Goal: Information Seeking & Learning: Learn about a topic

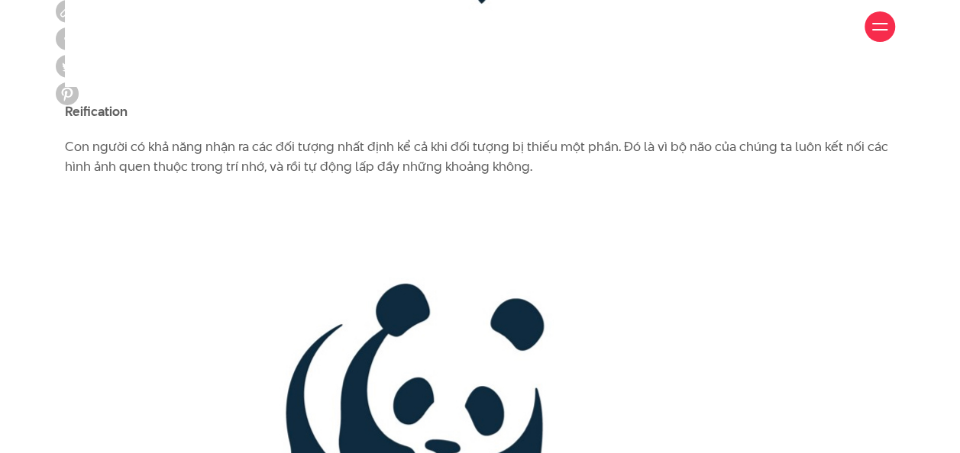
scroll to position [2822, 0]
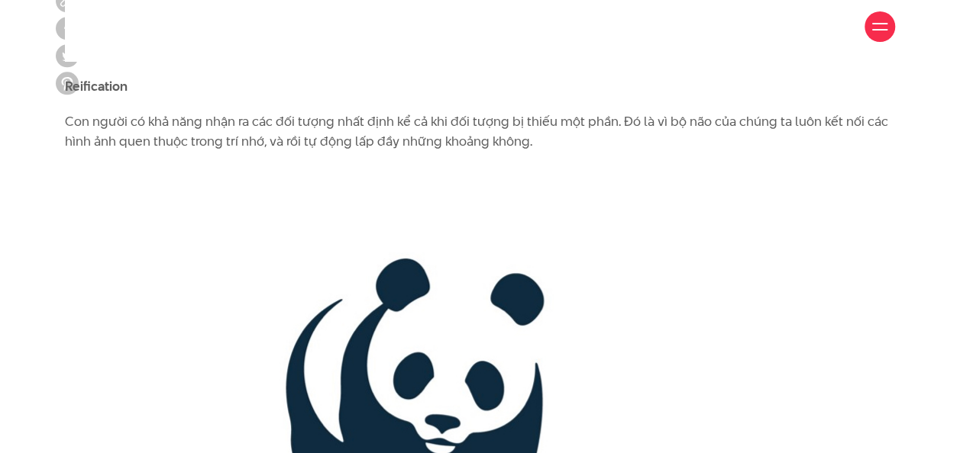
drag, startPoint x: 281, startPoint y: 120, endPoint x: 408, endPoint y: 189, distance: 144.5
drag, startPoint x: 351, startPoint y: 155, endPoint x: 319, endPoint y: 250, distance: 99.9
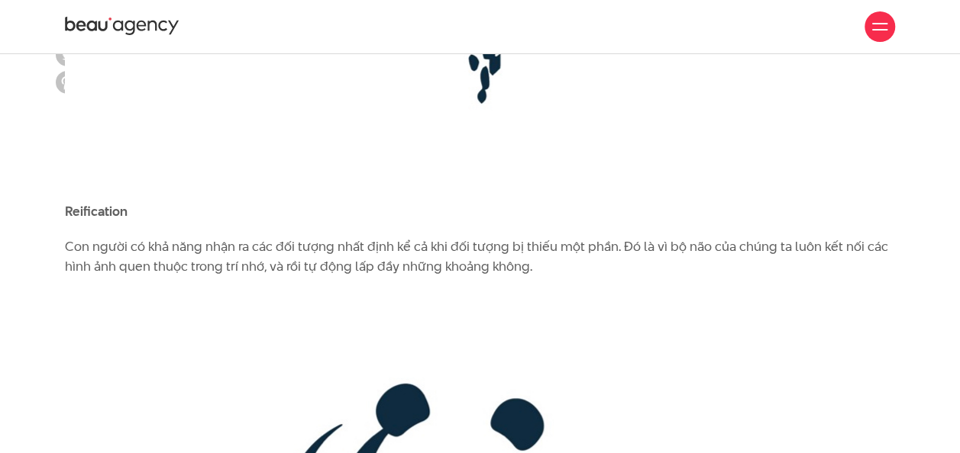
scroll to position [2695, 0]
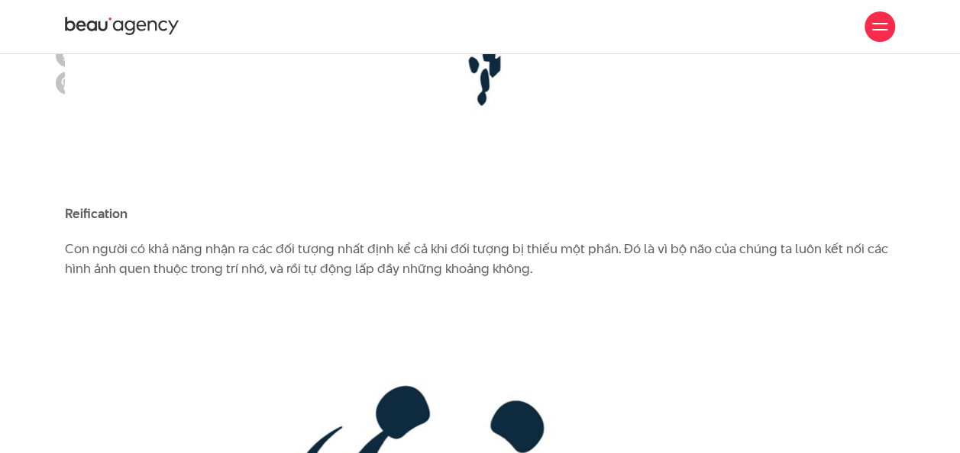
drag, startPoint x: 280, startPoint y: 215, endPoint x: 396, endPoint y: 316, distance: 154.2
drag, startPoint x: 396, startPoint y: 316, endPoint x: 383, endPoint y: 272, distance: 46.1
copy div "Emergence Con người thường nhận ra các yếu tố thị giác thông qua phác thảo tổng…"
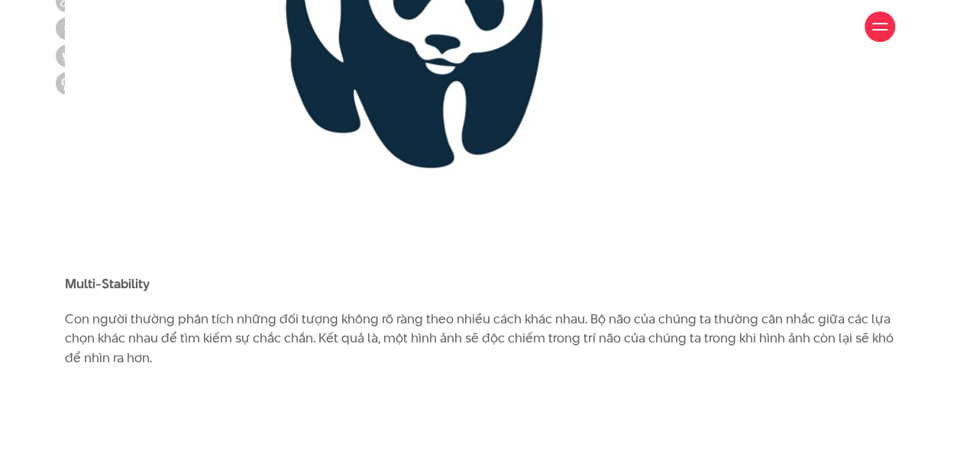
scroll to position [3204, 0]
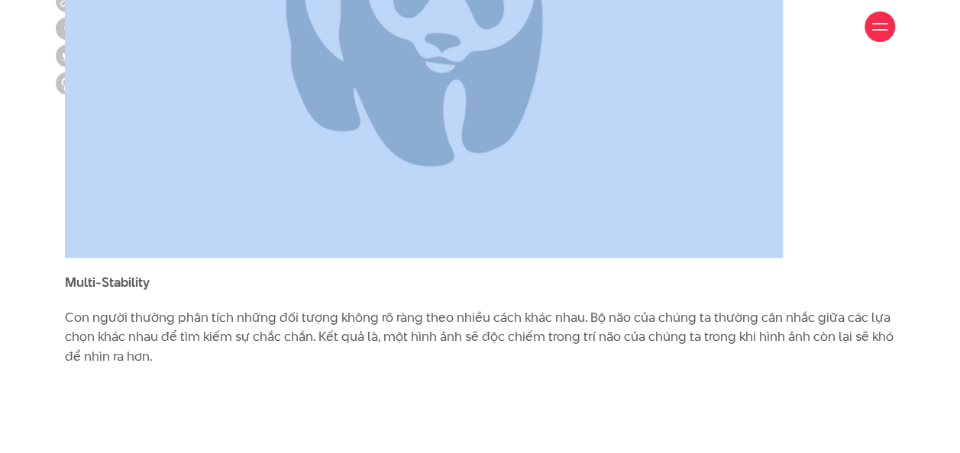
drag, startPoint x: 287, startPoint y: 150, endPoint x: 354, endPoint y: 222, distance: 98.3
drag, startPoint x: 354, startPoint y: 222, endPoint x: 321, endPoint y: 264, distance: 53.8
click at [321, 258] on img at bounding box center [424, 21] width 718 height 473
drag, startPoint x: 279, startPoint y: 153, endPoint x: 373, endPoint y: 227, distance: 119.7
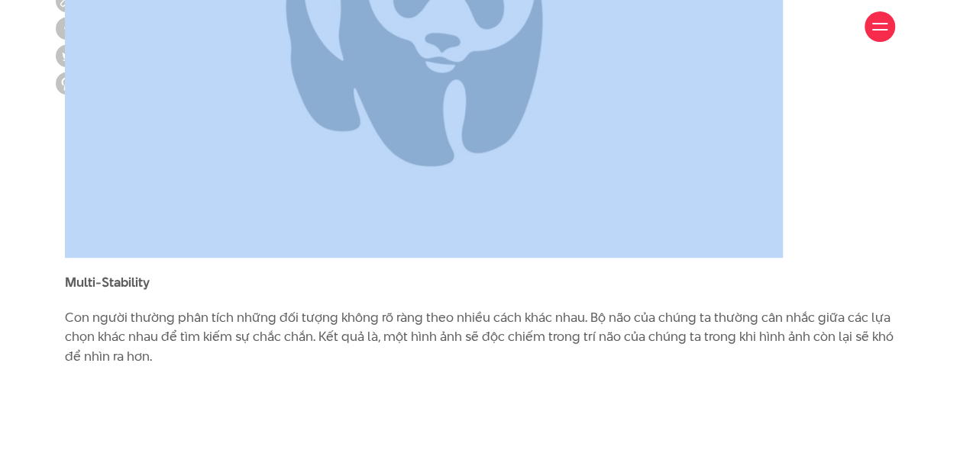
drag, startPoint x: 373, startPoint y: 227, endPoint x: 339, endPoint y: 185, distance: 54.3
copy div "Con người có khả năng nhận ra các đối tượng nhất định kể cả khi đối tượng bị th…"
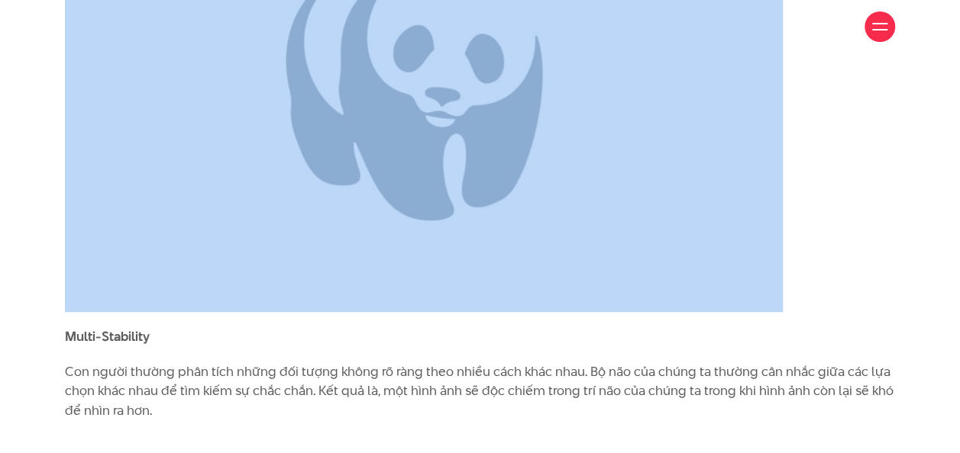
scroll to position [3157, 0]
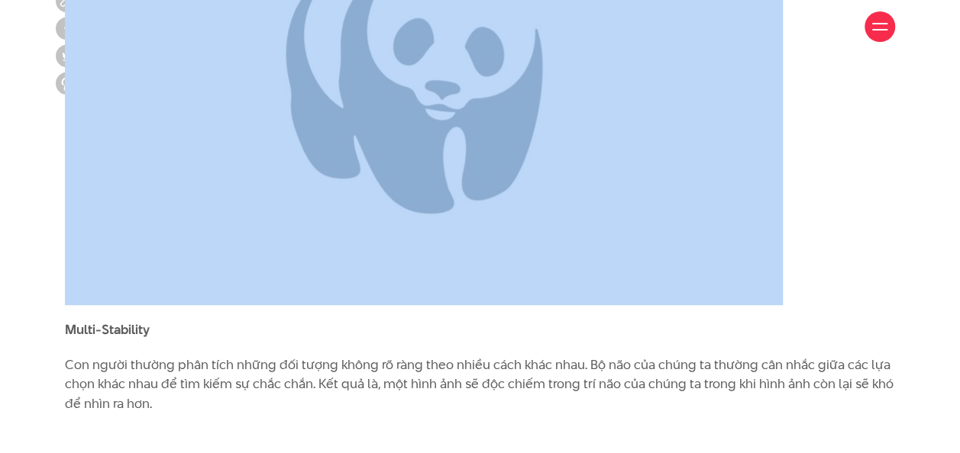
click at [351, 302] on img at bounding box center [424, 68] width 718 height 473
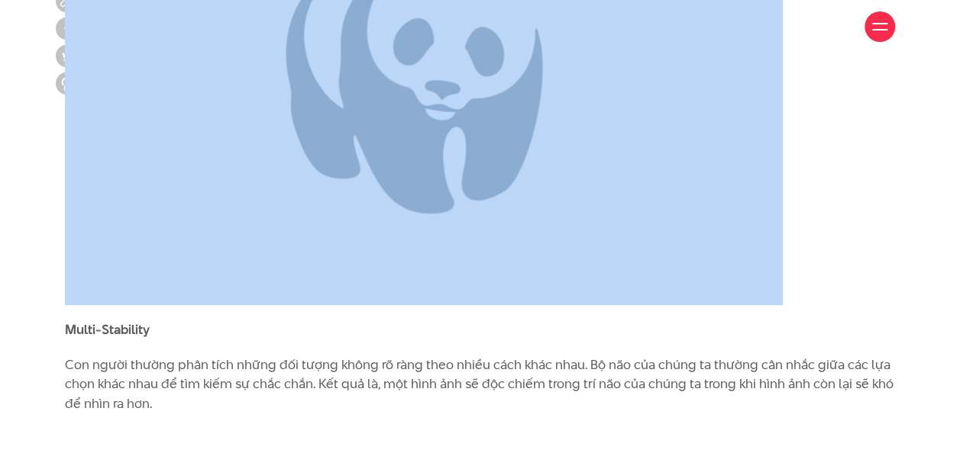
drag, startPoint x: 278, startPoint y: 195, endPoint x: 347, endPoint y: 271, distance: 102.1
drag, startPoint x: 347, startPoint y: 271, endPoint x: 324, endPoint y: 227, distance: 48.8
copy div "Con người có khả năng nhận ra các đối tượng nhất định kể cả khi đối tượng bị th…"
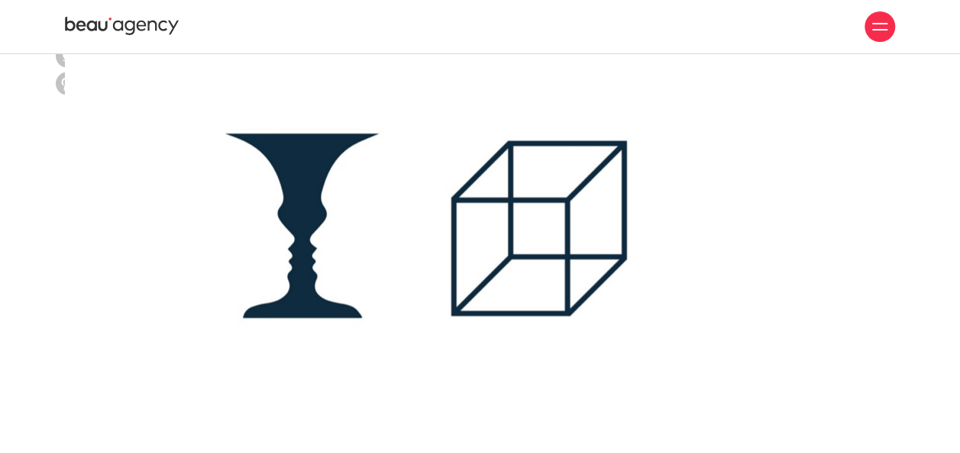
scroll to position [3447, 0]
